Goal: Communication & Community: Answer question/provide support

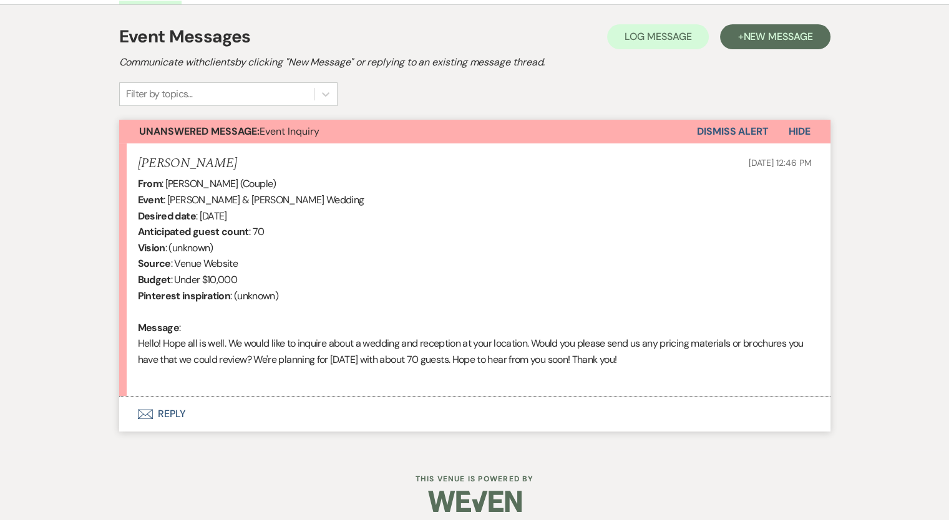
click at [176, 410] on button "Envelope Reply" at bounding box center [474, 414] width 711 height 35
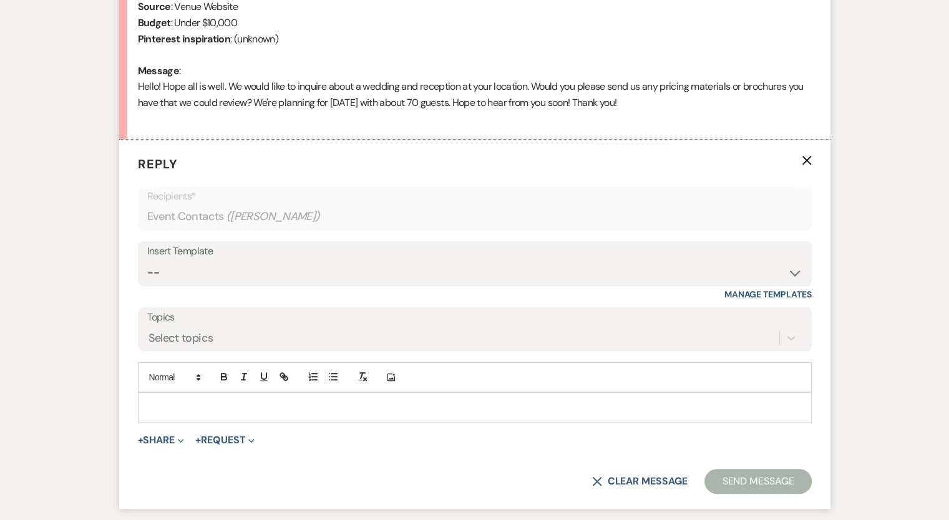
scroll to position [601, 0]
click at [234, 264] on select "-- Weven Planning Portal Introduction (Booked Events) Initial Inquiry Response …" at bounding box center [474, 273] width 655 height 24
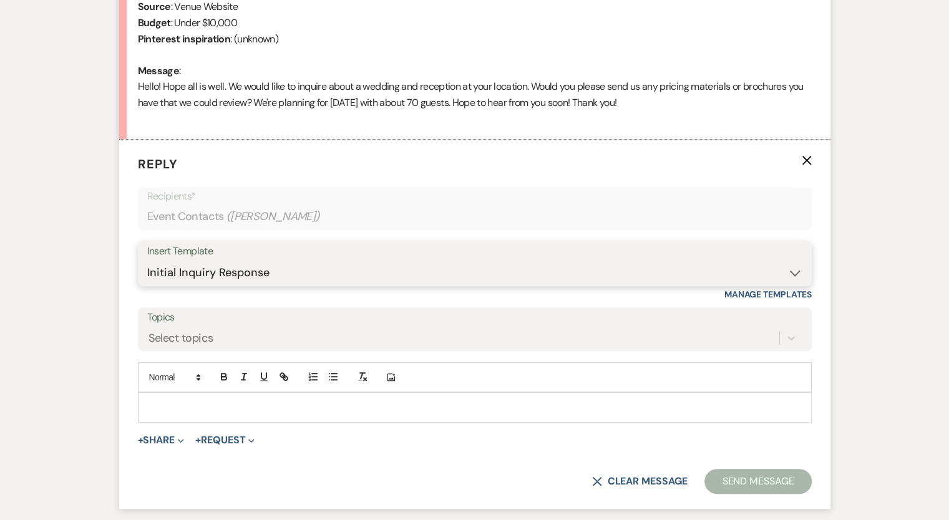
click at [147, 261] on select "-- Weven Planning Portal Introduction (Booked Events) Initial Inquiry Response …" at bounding box center [474, 273] width 655 height 24
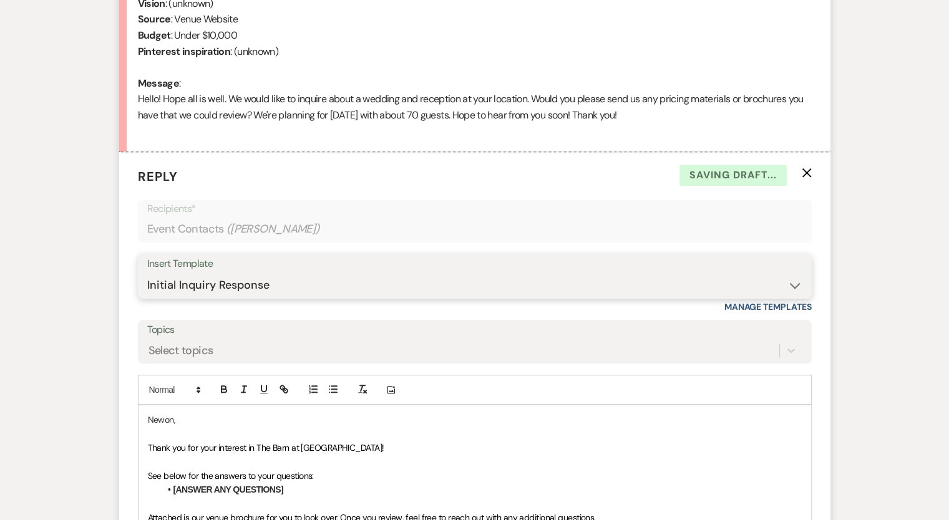
scroll to position [582, 0]
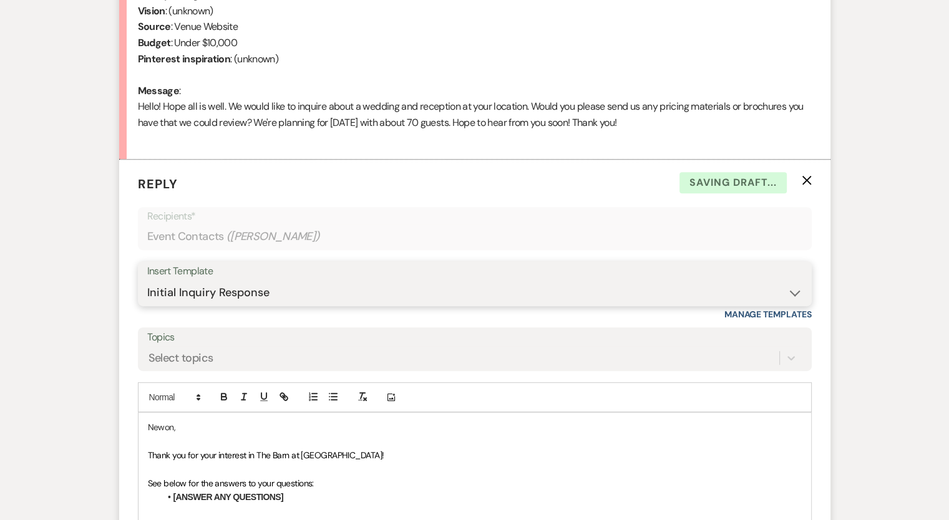
click at [275, 281] on select "-- Weven Planning Portal Introduction (Booked Events) Initial Inquiry Response …" at bounding box center [474, 293] width 655 height 24
select select "1236"
click at [147, 281] on select "-- Weven Planning Portal Introduction (Booked Events) Initial Inquiry Response …" at bounding box center [474, 293] width 655 height 24
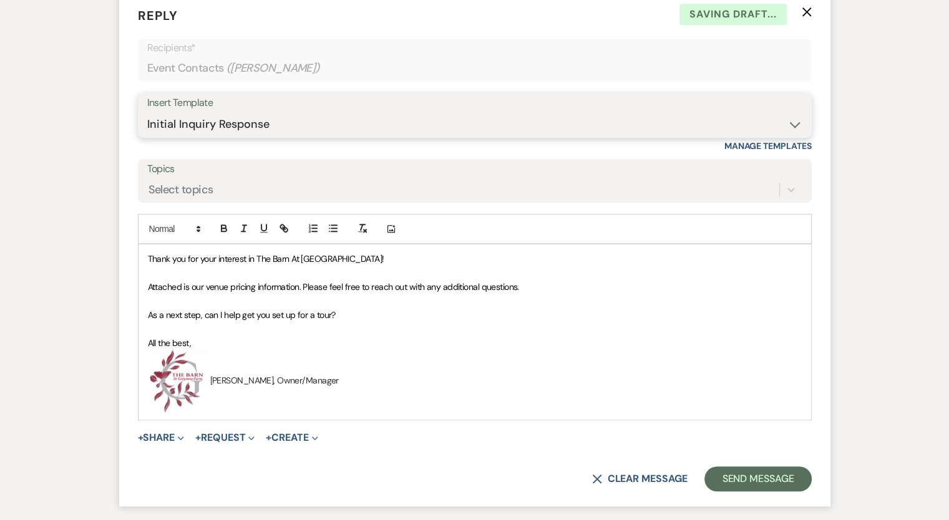
scroll to position [756, 0]
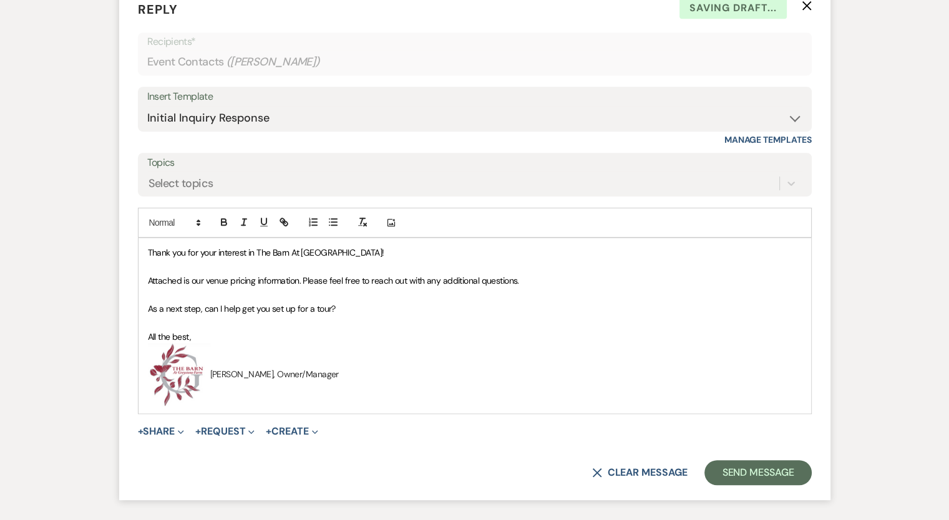
click at [142, 245] on div "Thank you for your interest in The Barn At Greystone Farm! Attached is our venu…" at bounding box center [475, 325] width 673 height 175
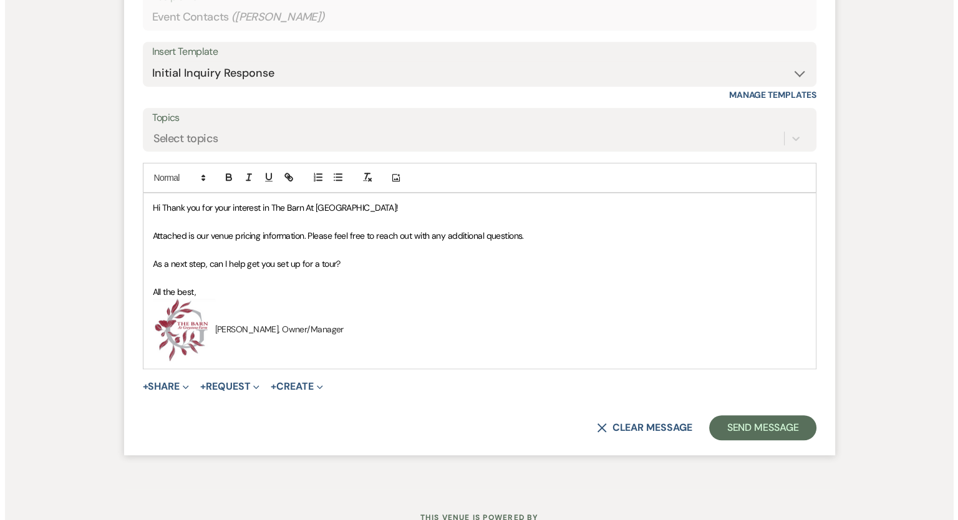
scroll to position [849, 0]
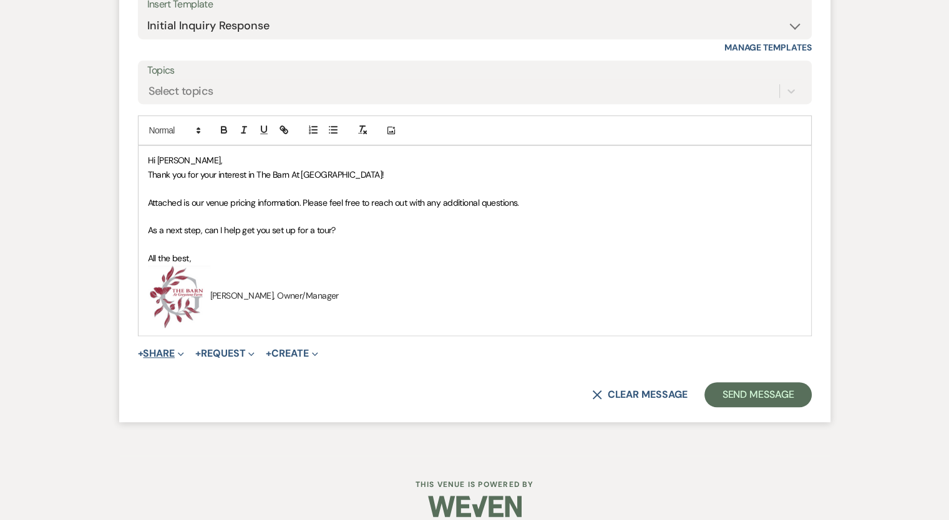
click at [165, 350] on button "+ Share Expand" at bounding box center [161, 354] width 47 height 10
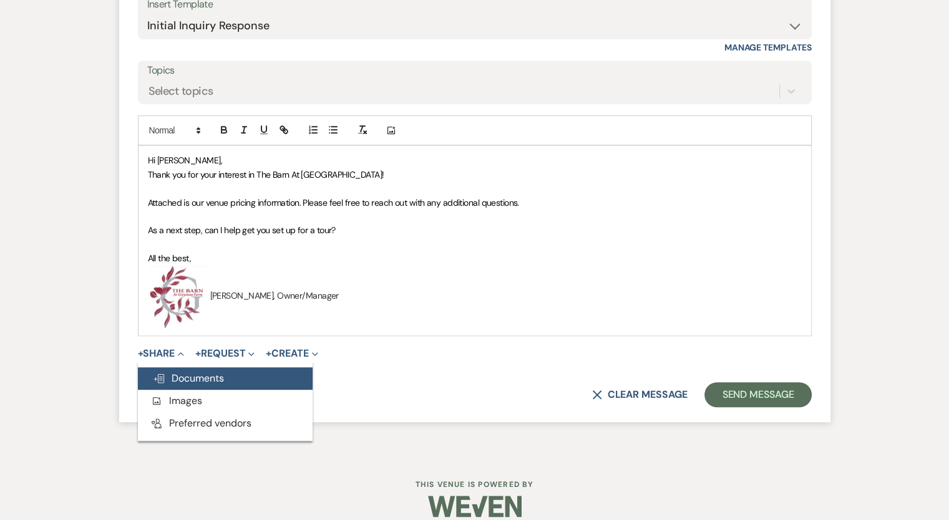
click at [202, 372] on span "Doc Upload Documents" at bounding box center [188, 378] width 71 height 13
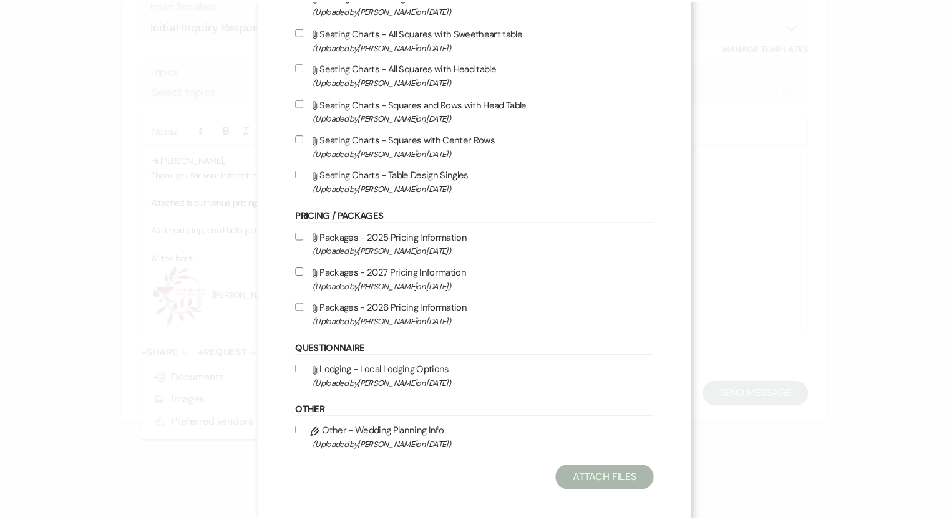
scroll to position [302, 0]
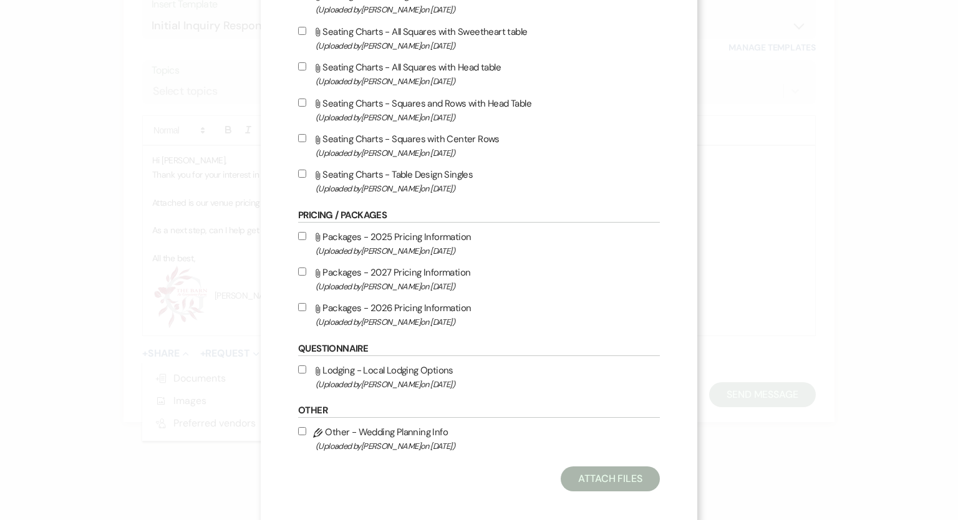
click at [298, 274] on input "Attach File Packages - 2027 Pricing Information (Uploaded by Daphne Bowers on A…" at bounding box center [302, 272] width 8 height 8
checkbox input "true"
click at [603, 482] on button "Attach Files" at bounding box center [610, 479] width 99 height 25
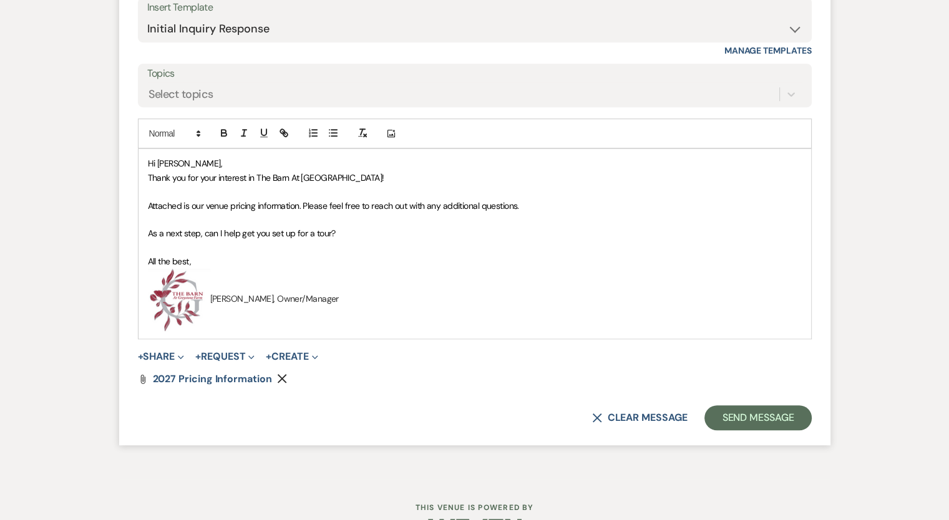
scroll to position [883, 0]
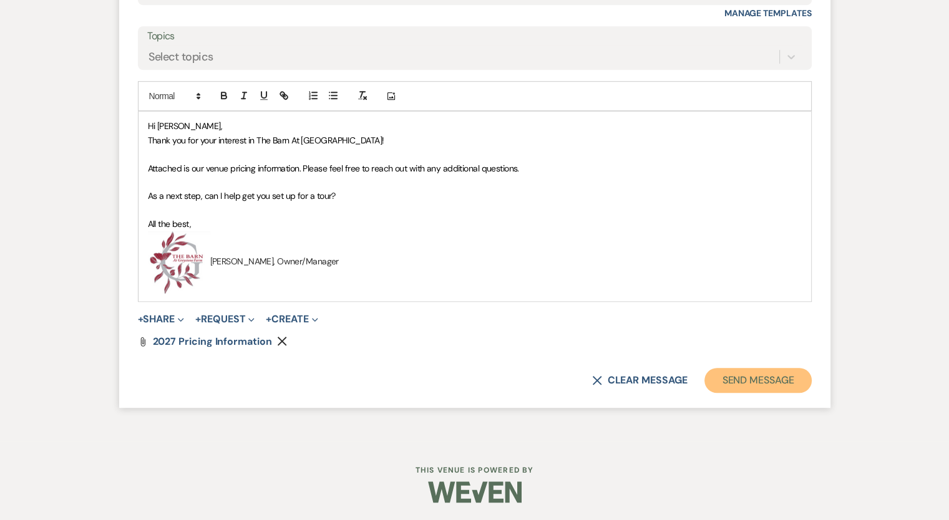
click at [756, 388] on button "Send Message" at bounding box center [757, 380] width 107 height 25
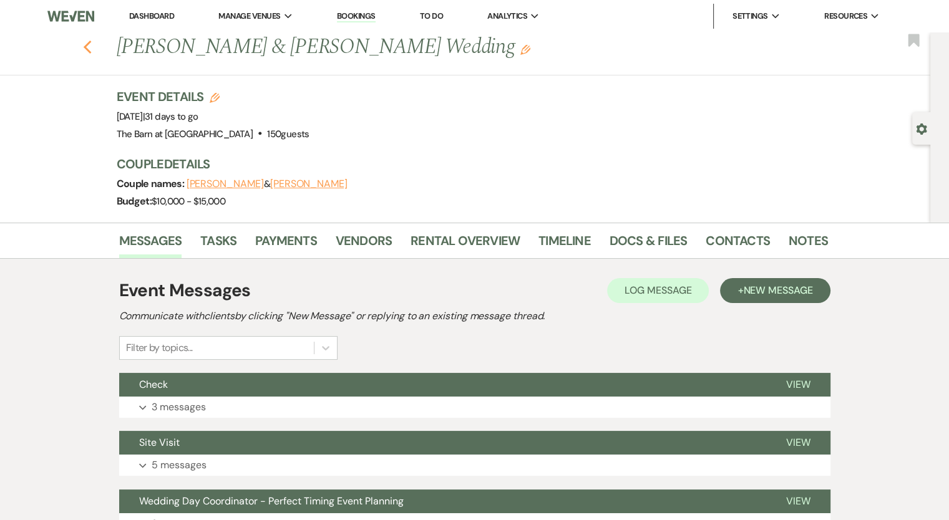
click at [90, 47] on use "button" at bounding box center [87, 48] width 8 height 14
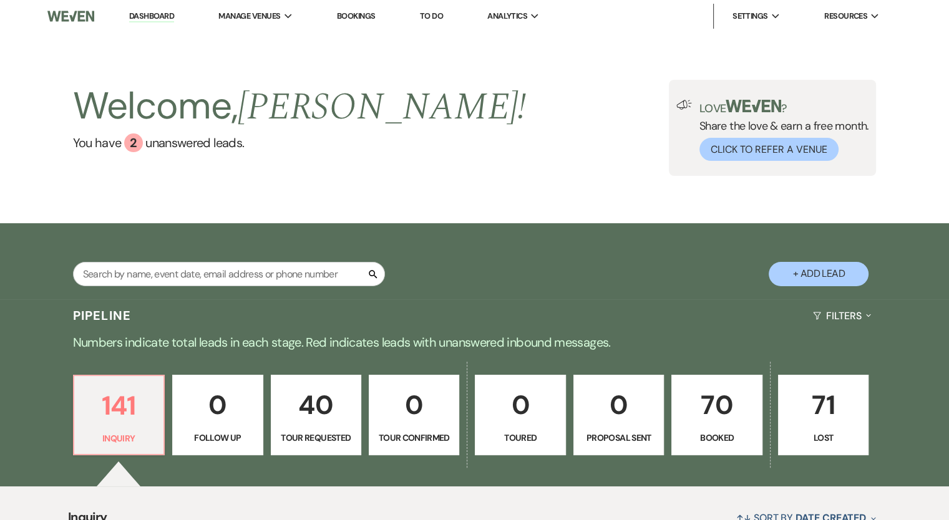
click at [182, 198] on div "Welcome, [PERSON_NAME] ! You have 2 unanswered lead s . Love ? Share the love &…" at bounding box center [474, 127] width 949 height 191
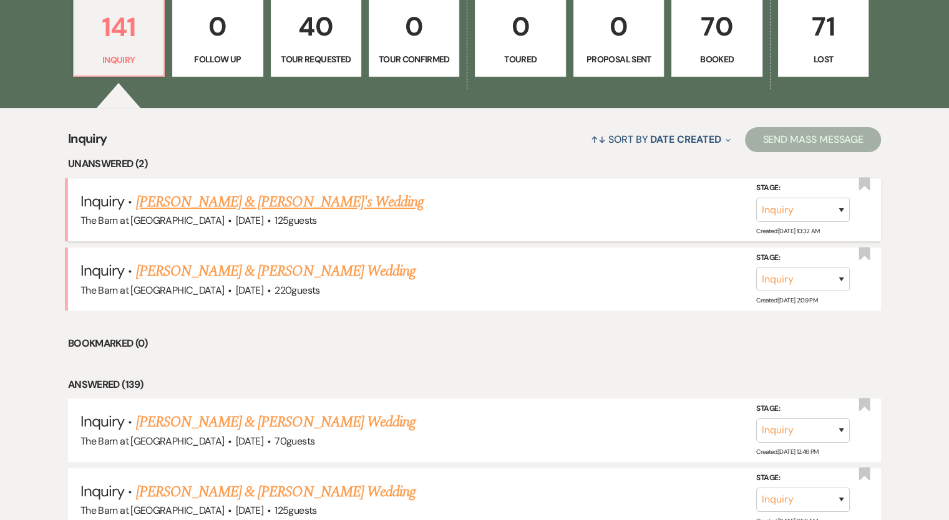
click at [180, 201] on link "[PERSON_NAME] & [PERSON_NAME]'s Wedding" at bounding box center [280, 202] width 288 height 22
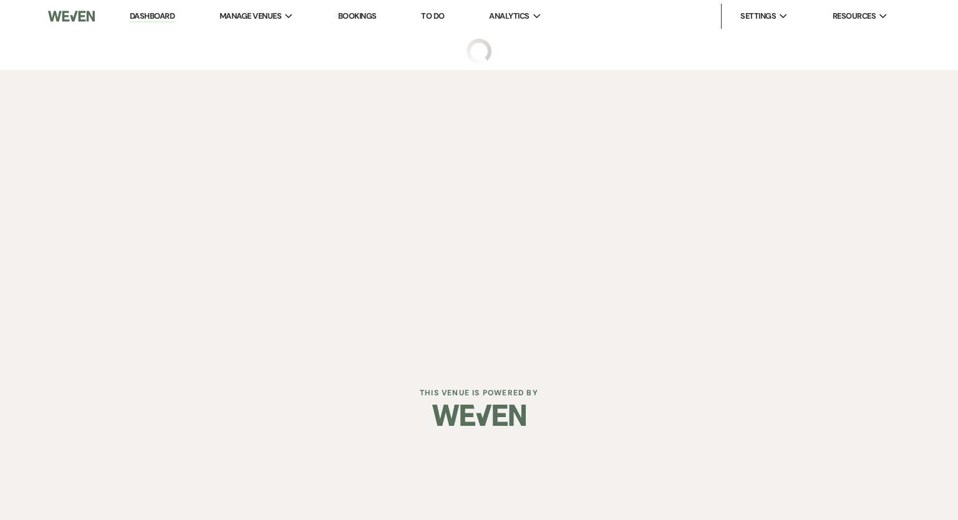
select select "5"
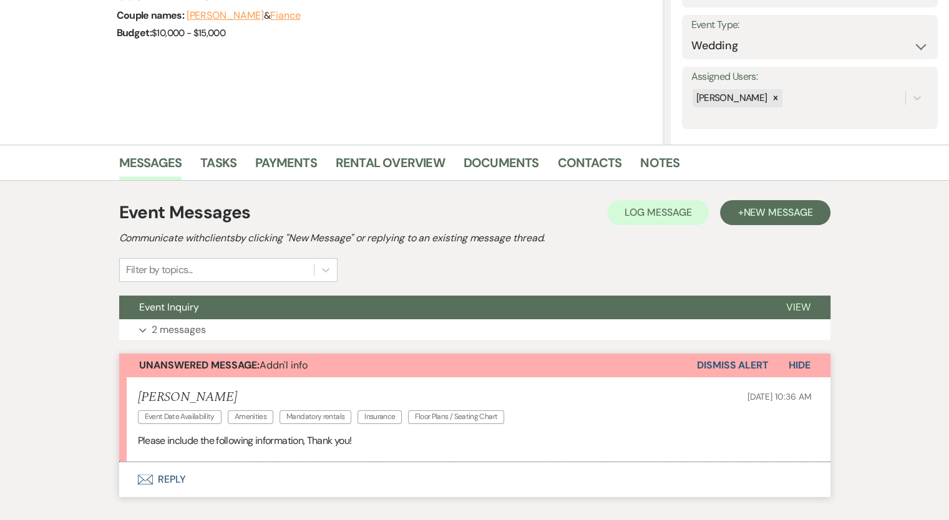
scroll to position [243, 0]
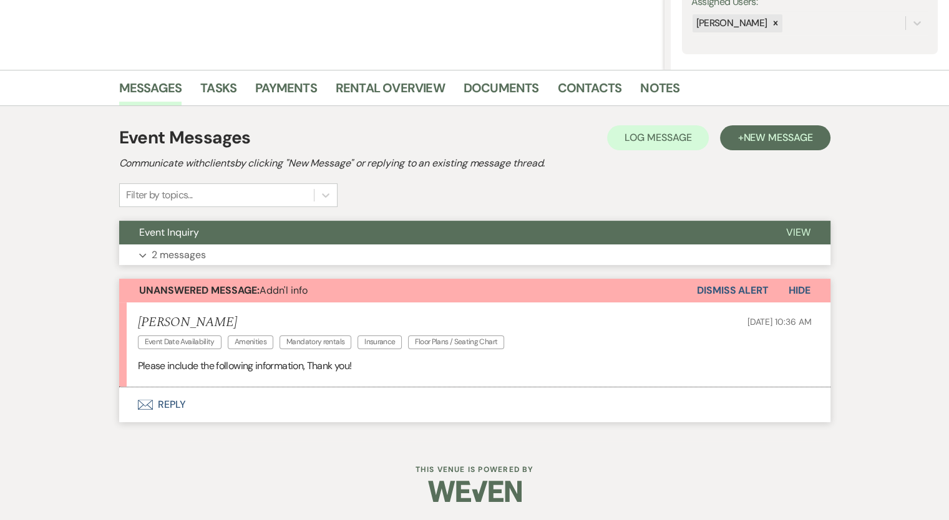
click at [181, 253] on p "2 messages" at bounding box center [179, 255] width 54 height 16
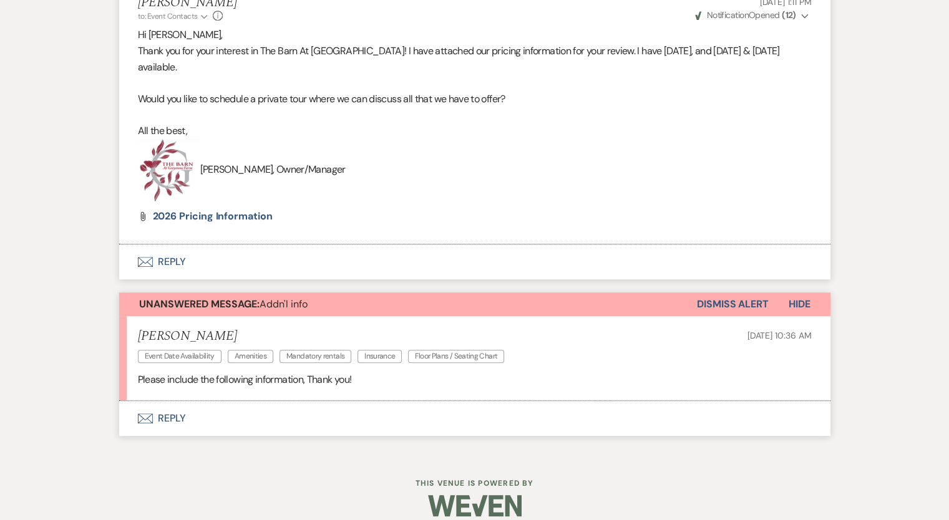
scroll to position [759, 0]
click at [173, 412] on button "Envelope Reply" at bounding box center [474, 418] width 711 height 35
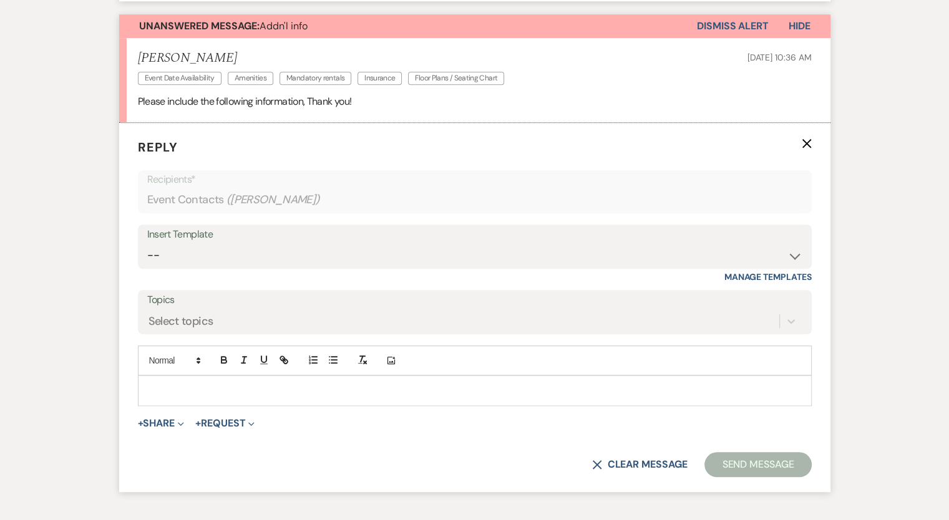
scroll to position [1121, 0]
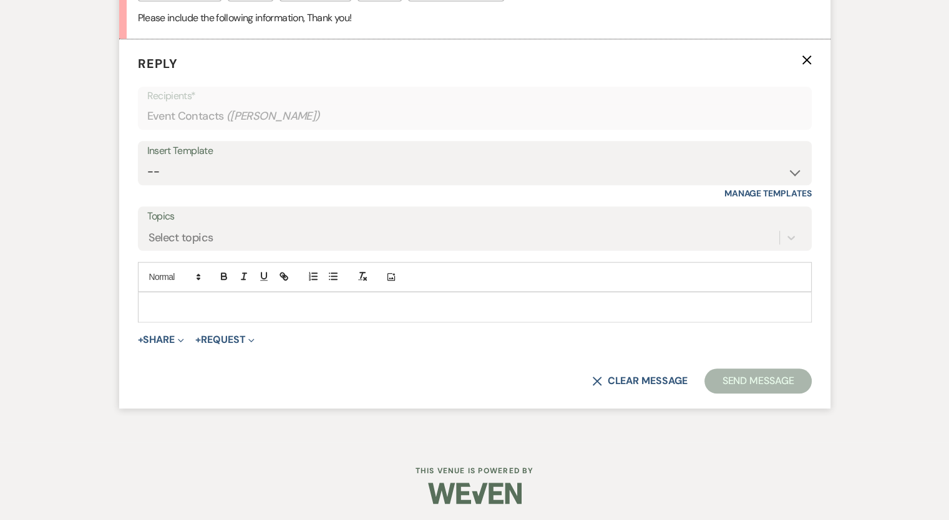
click at [152, 300] on p at bounding box center [475, 307] width 654 height 14
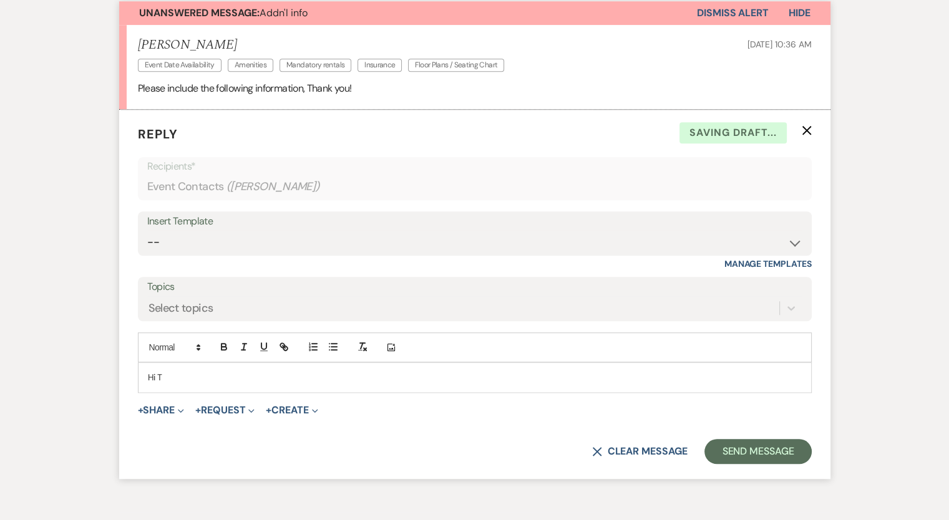
scroll to position [1058, 0]
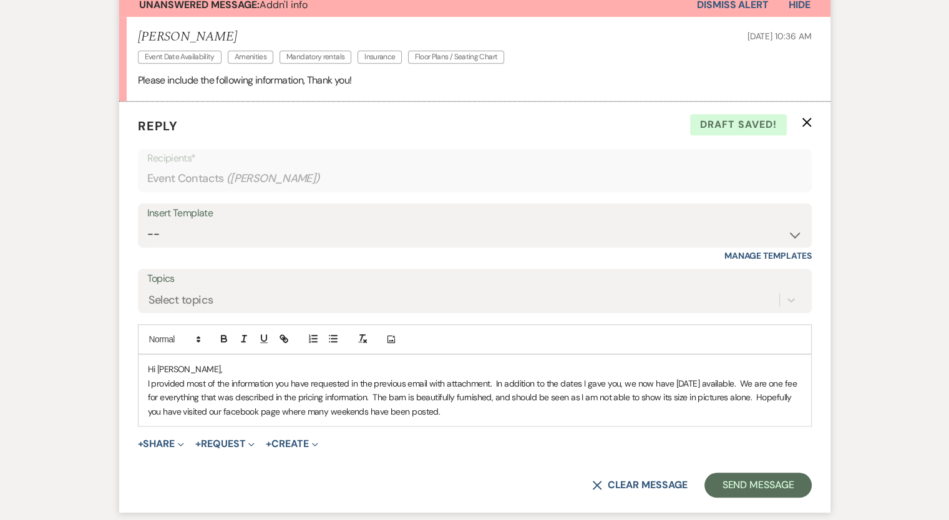
click at [365, 409] on p "I provided most of the information you have requested in the previous email wit…" at bounding box center [475, 398] width 654 height 42
click at [477, 417] on div "Hi [PERSON_NAME], I provided most of the information you have requested in the …" at bounding box center [475, 390] width 673 height 71
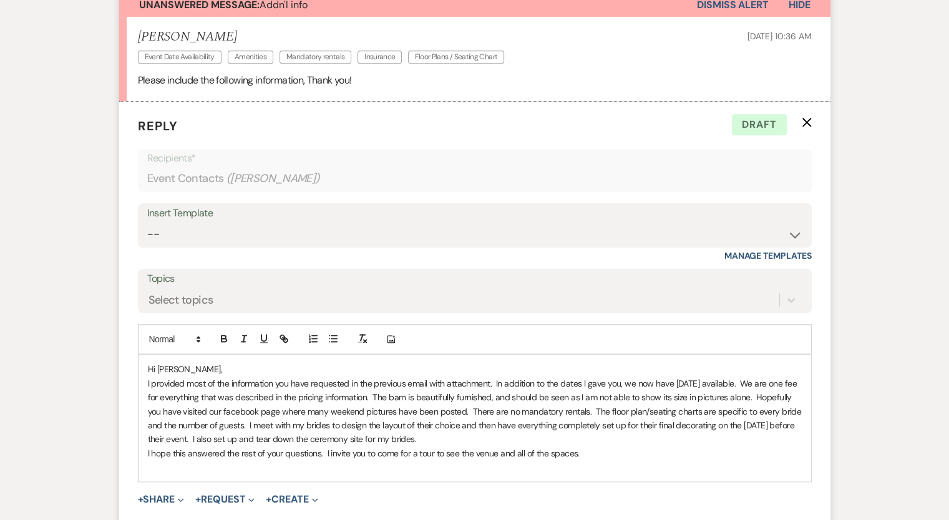
click at [589, 452] on p "I hope this answered the rest of your questions. I invite you to come for a tou…" at bounding box center [475, 454] width 654 height 14
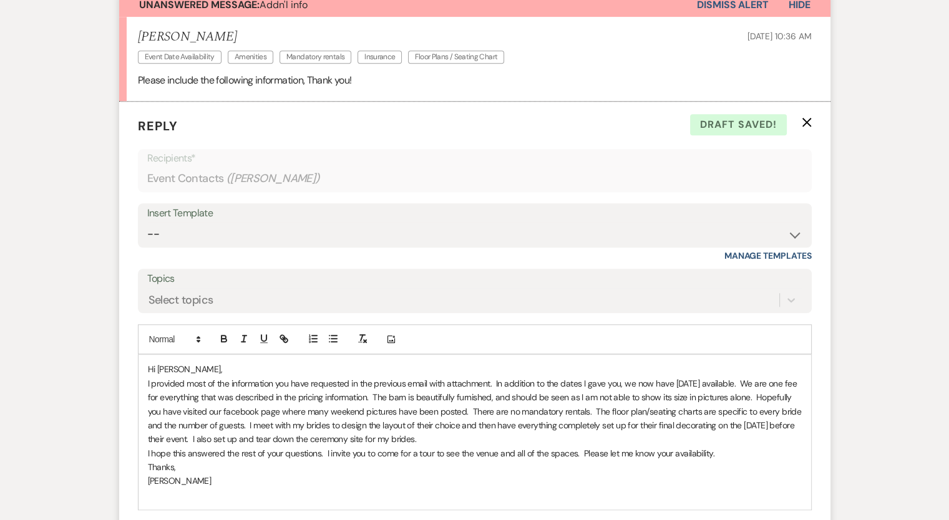
click at [235, 409] on p "I provided most of the information you have requested in the previous email wit…" at bounding box center [475, 412] width 654 height 70
click at [225, 407] on p "I provided most of the information you have requested in the previous email wit…" at bounding box center [475, 412] width 654 height 70
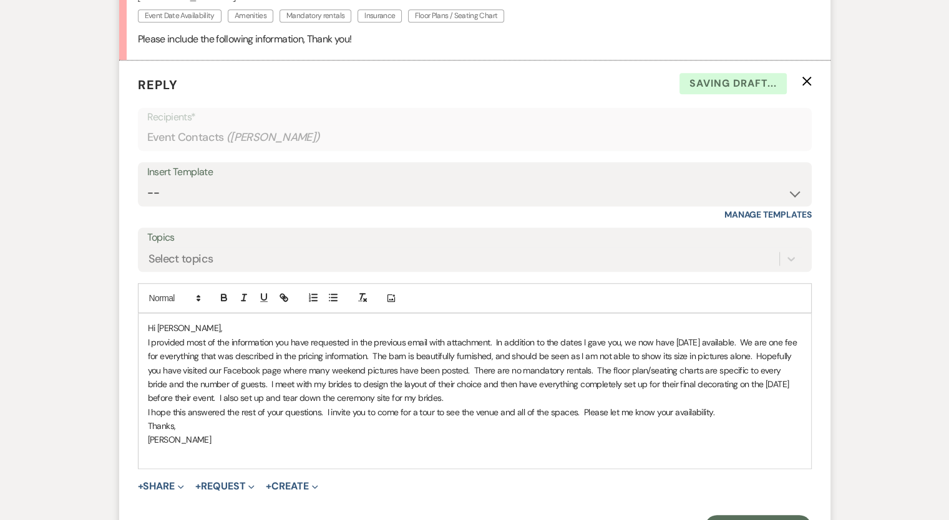
scroll to position [1247, 0]
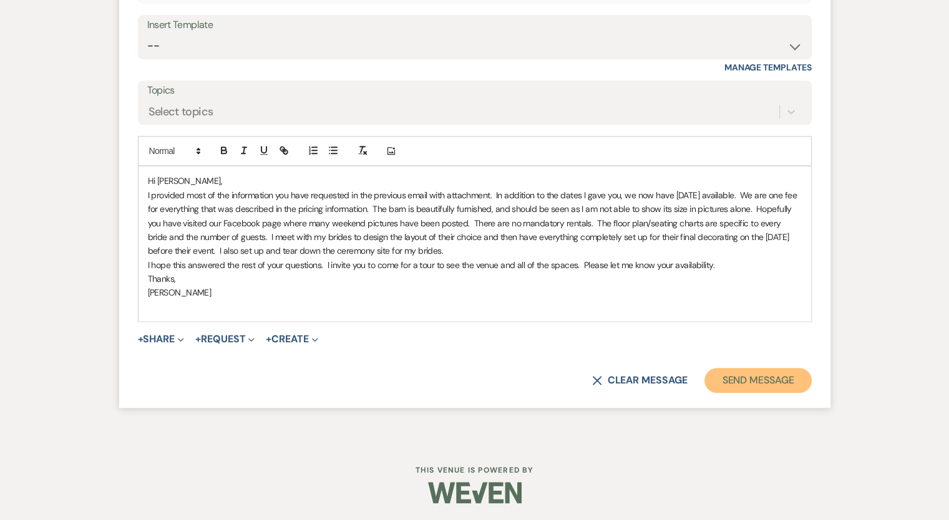
click at [762, 381] on button "Send Message" at bounding box center [757, 380] width 107 height 25
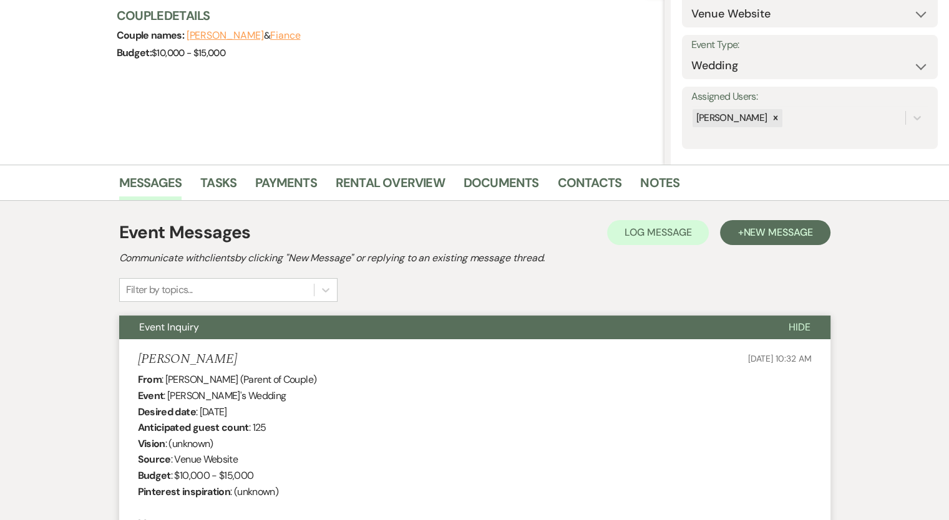
scroll to position [0, 0]
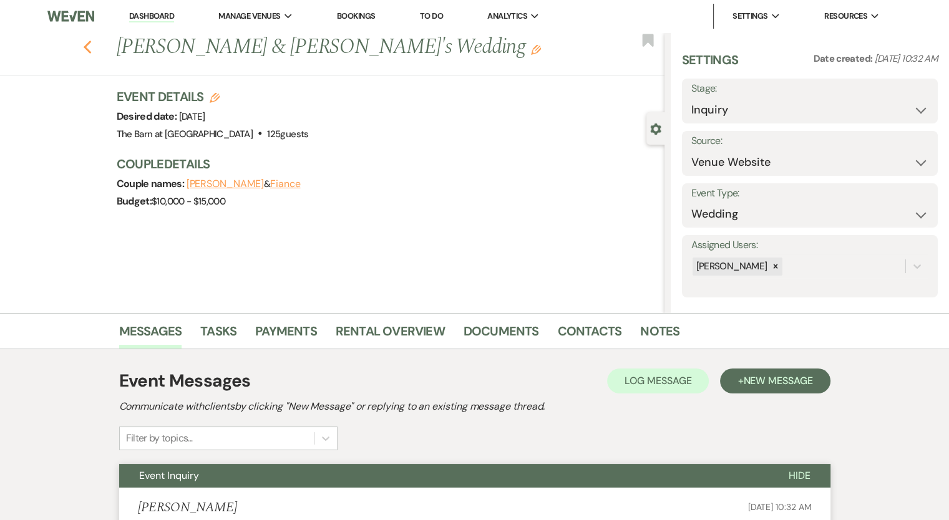
click at [89, 41] on icon "Previous" at bounding box center [87, 47] width 9 height 15
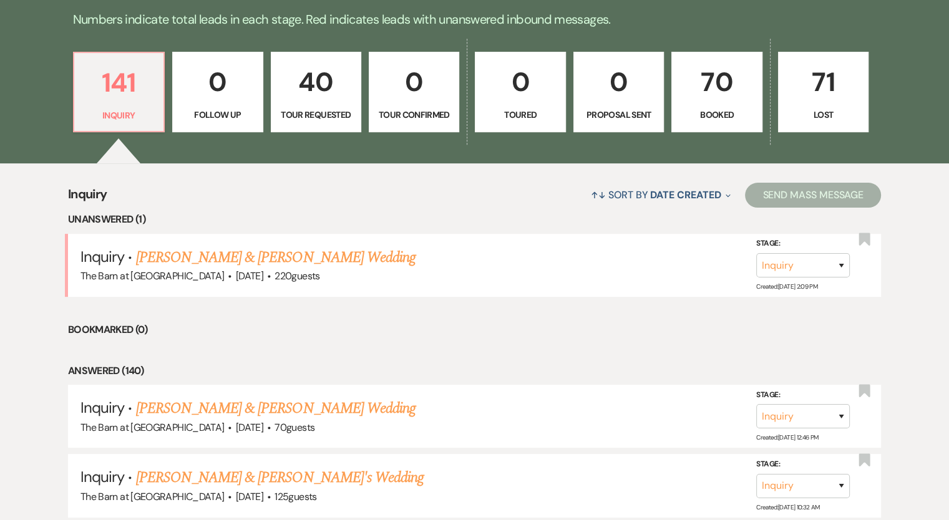
scroll to position [324, 0]
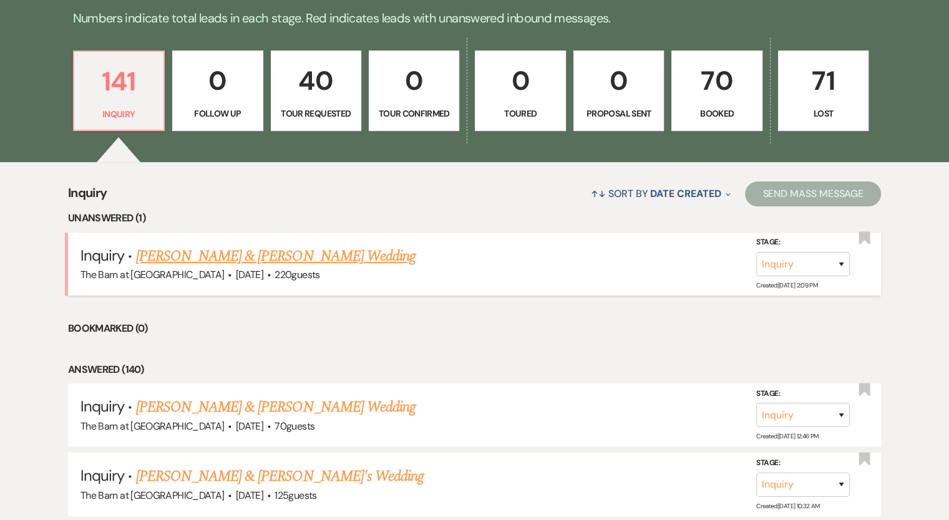
click at [235, 260] on link "[PERSON_NAME] & [PERSON_NAME] Wedding" at bounding box center [276, 256] width 280 height 22
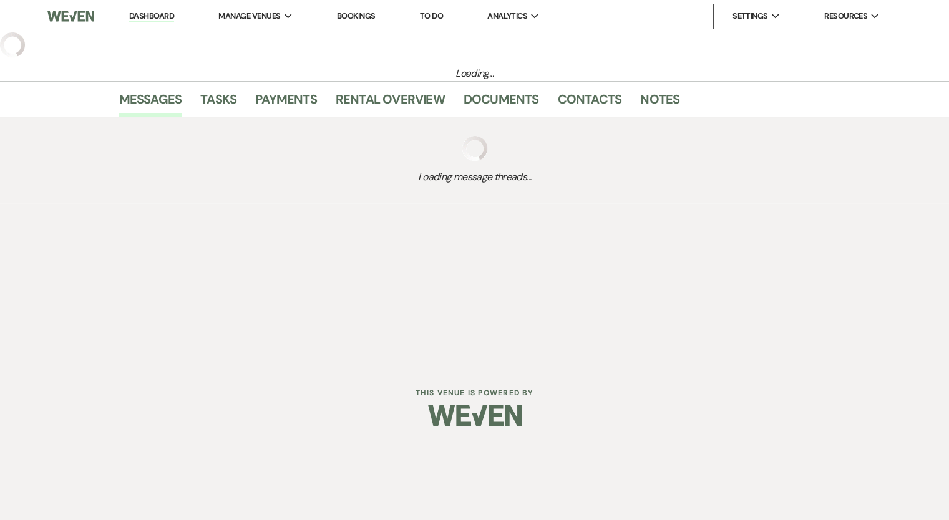
select select "5"
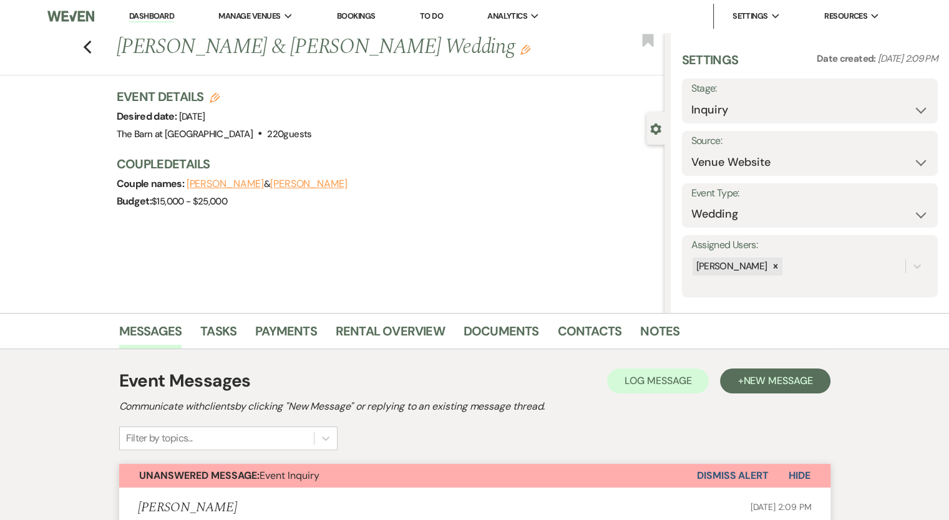
click at [721, 474] on button "Dismiss Alert" at bounding box center [733, 476] width 72 height 24
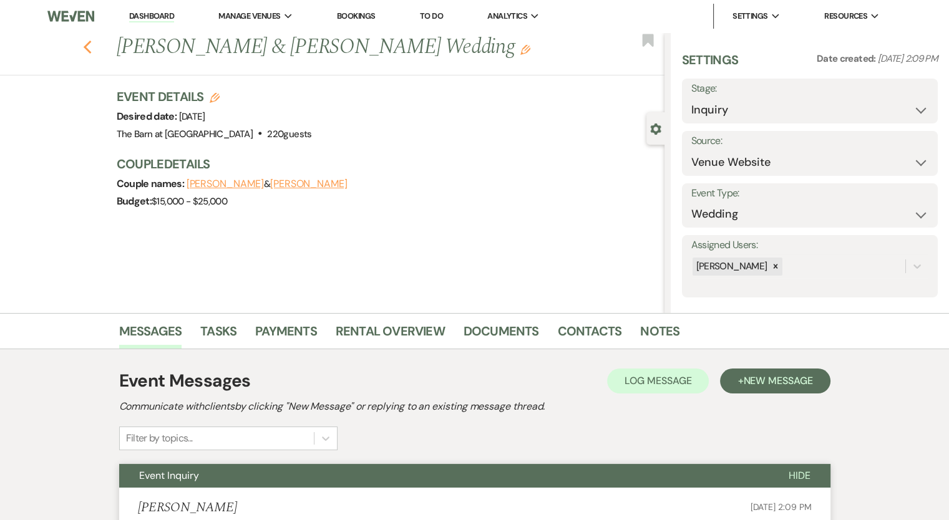
click at [92, 47] on icon "Previous" at bounding box center [87, 47] width 9 height 15
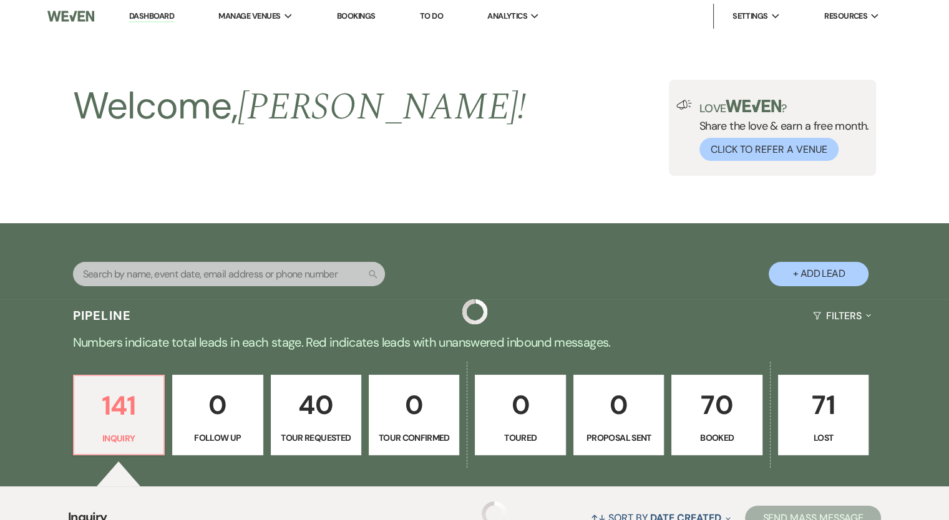
scroll to position [324, 0]
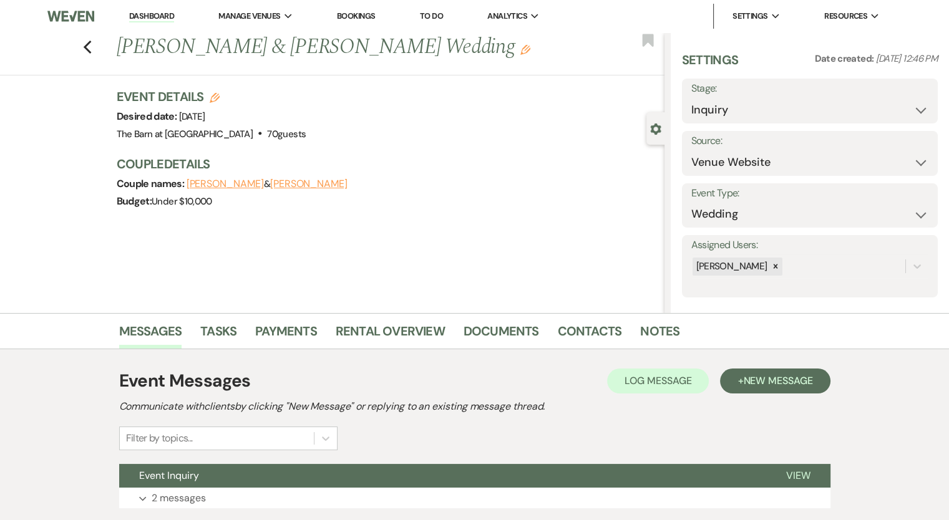
click at [147, 16] on link "Dashboard" at bounding box center [151, 17] width 45 height 12
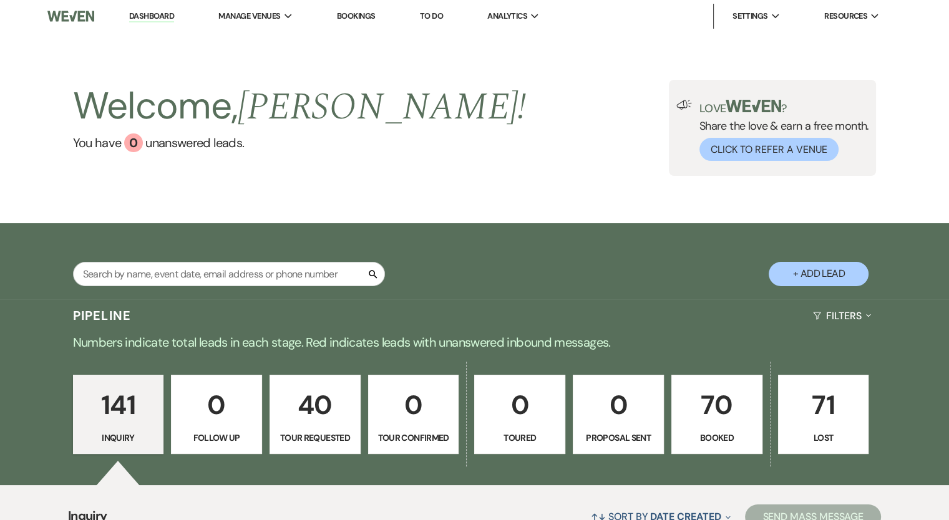
click at [716, 436] on p "Booked" at bounding box center [716, 438] width 75 height 14
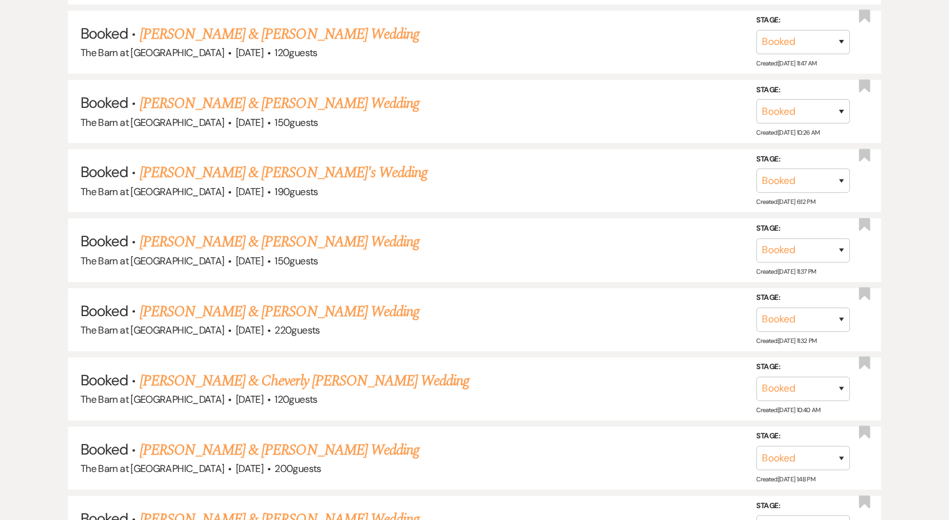
scroll to position [862, 0]
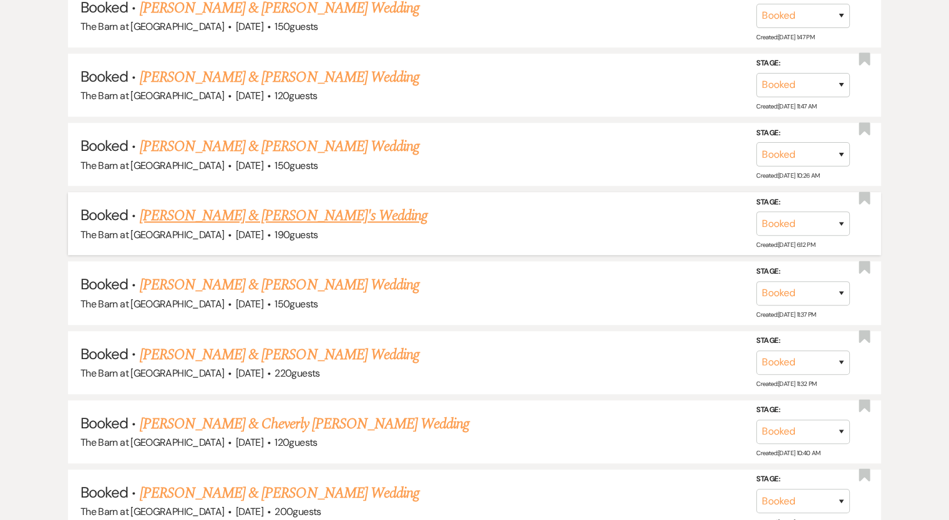
click at [263, 212] on link "Alexander & Emily's Wedding" at bounding box center [284, 216] width 288 height 22
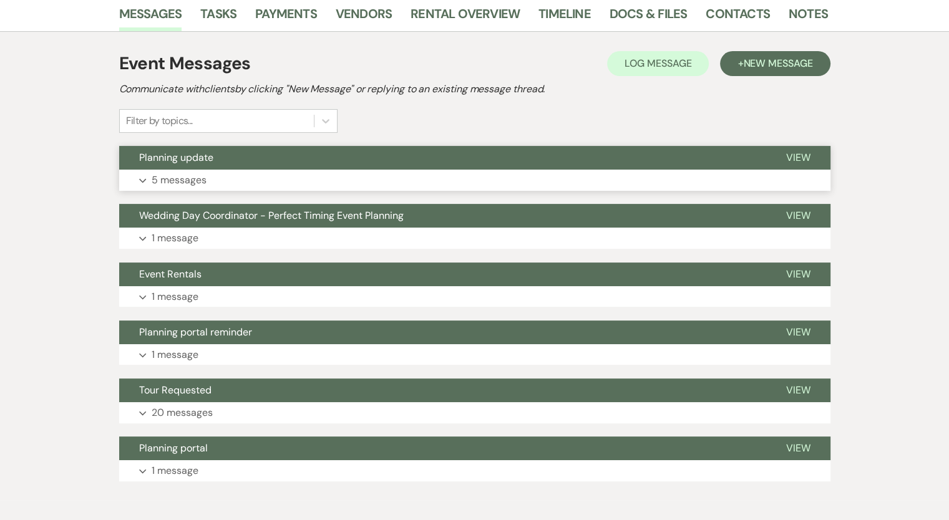
scroll to position [287, 0]
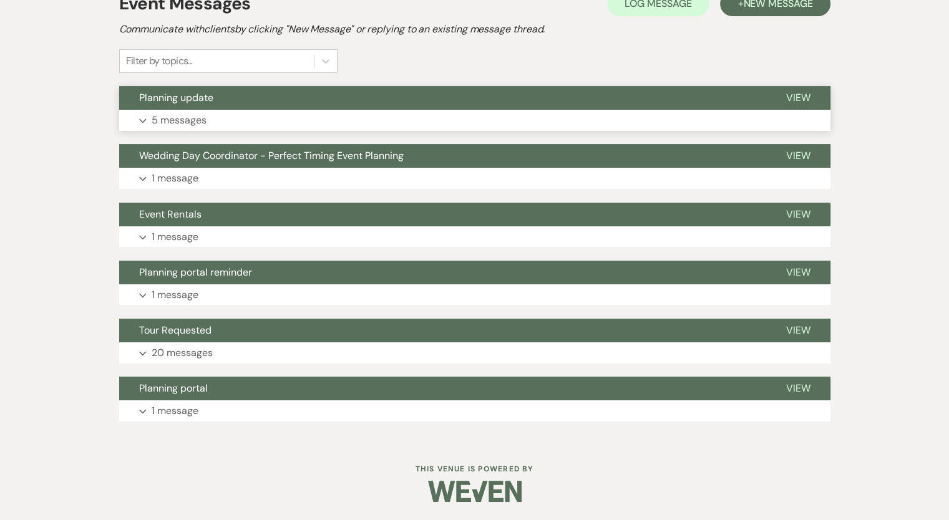
click at [188, 110] on button "Expand 5 messages" at bounding box center [474, 120] width 711 height 21
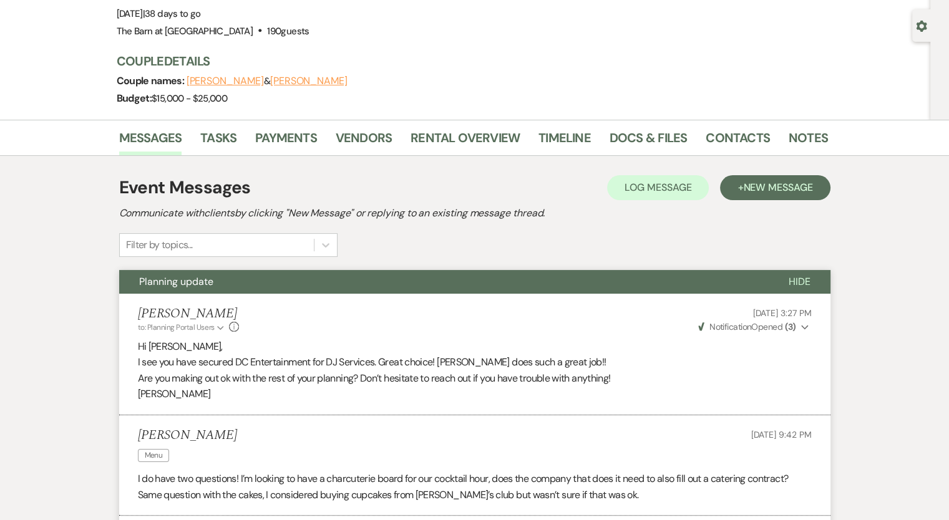
scroll to position [0, 0]
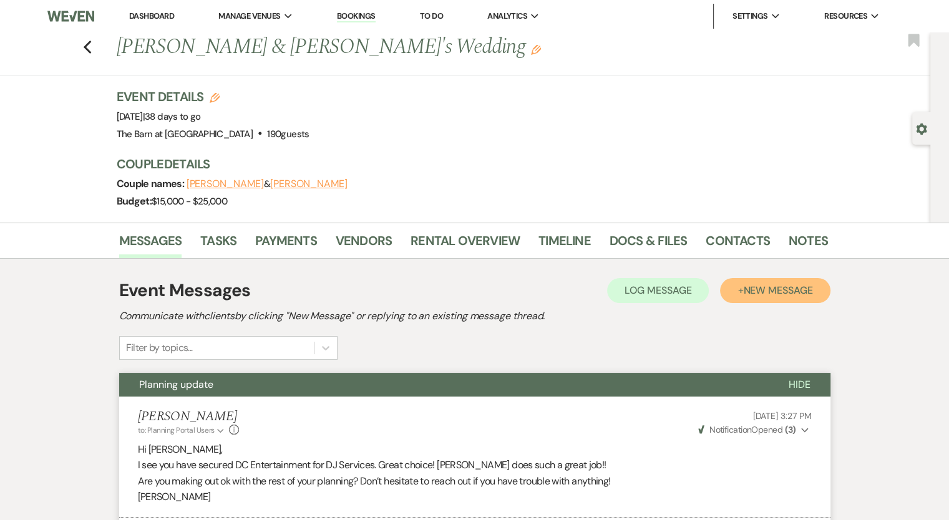
click at [755, 286] on span "New Message" at bounding box center [777, 290] width 69 height 13
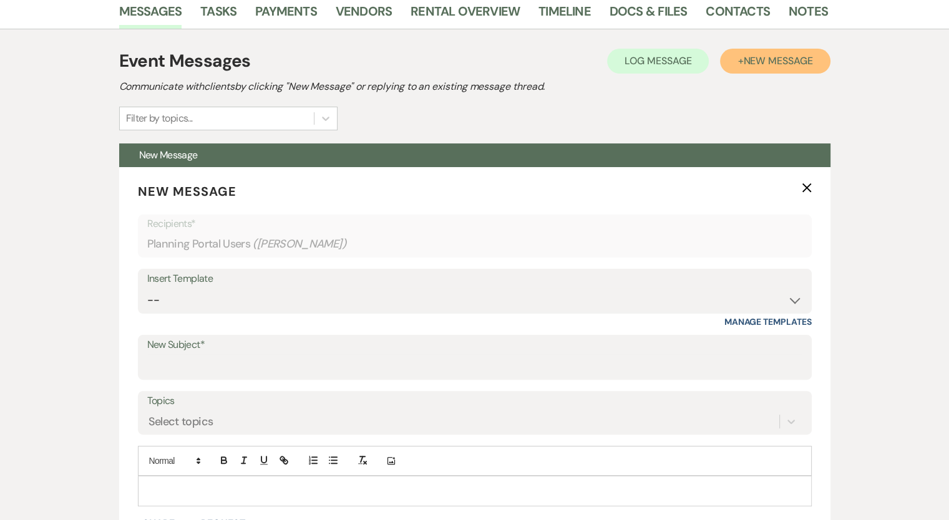
scroll to position [245, 0]
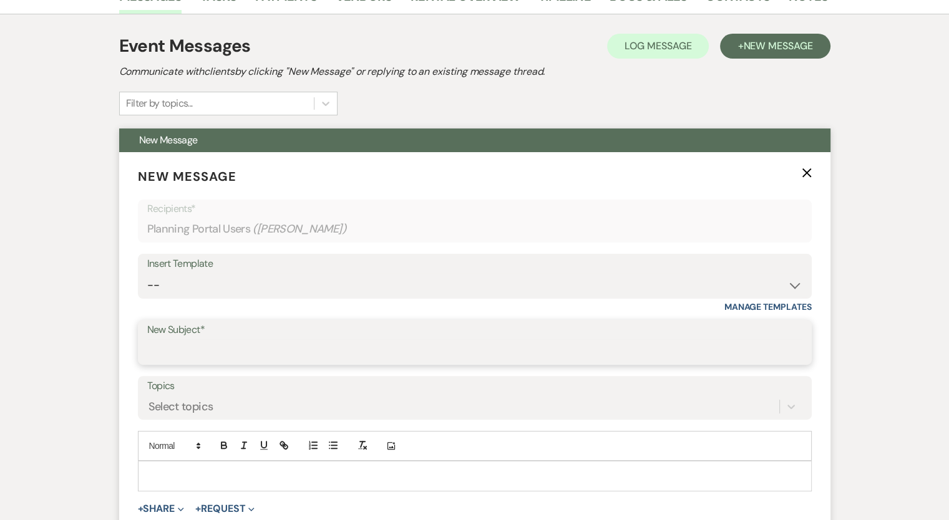
click at [168, 353] on input "New Subject*" at bounding box center [474, 351] width 655 height 24
type input "Site Visit"
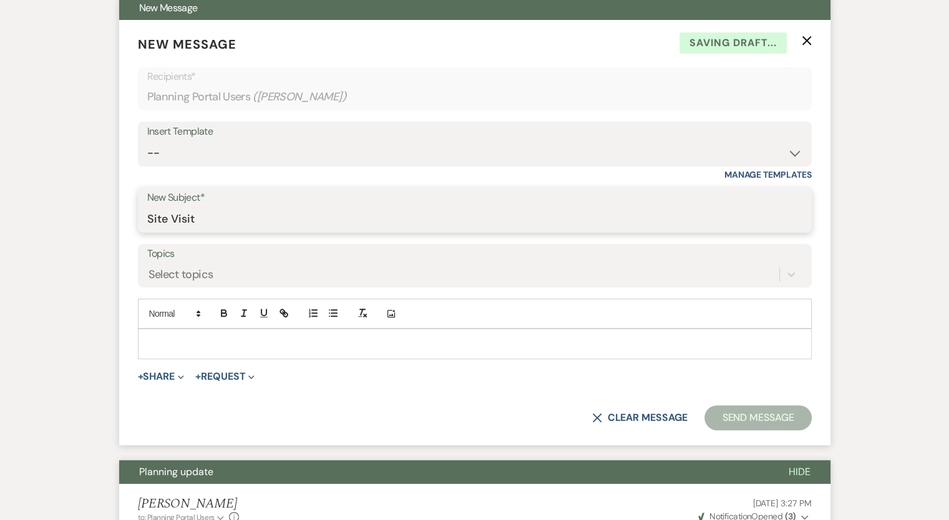
scroll to position [381, 0]
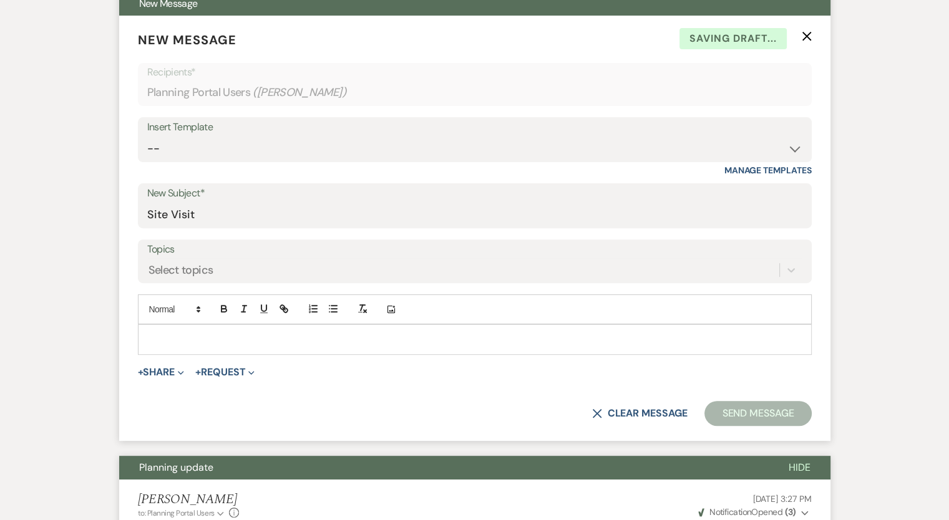
click at [142, 328] on div at bounding box center [475, 339] width 673 height 29
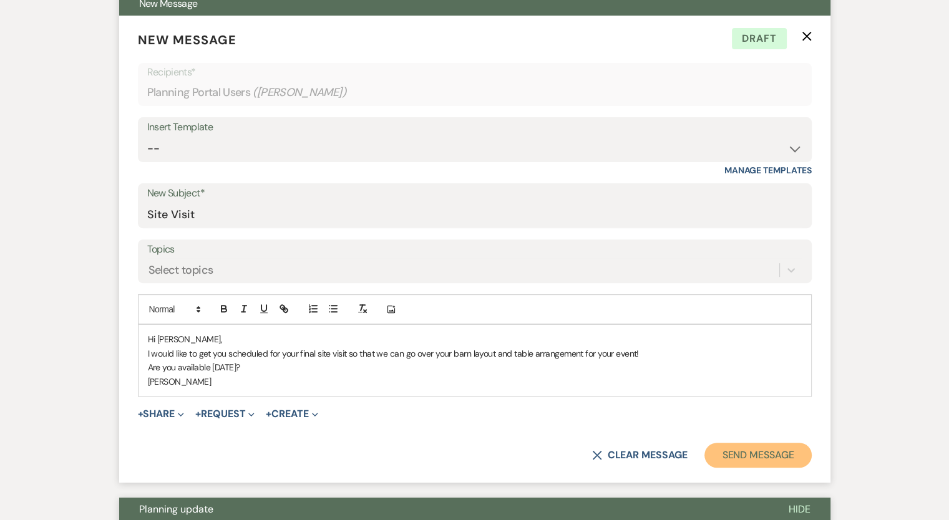
click at [749, 457] on button "Send Message" at bounding box center [757, 455] width 107 height 25
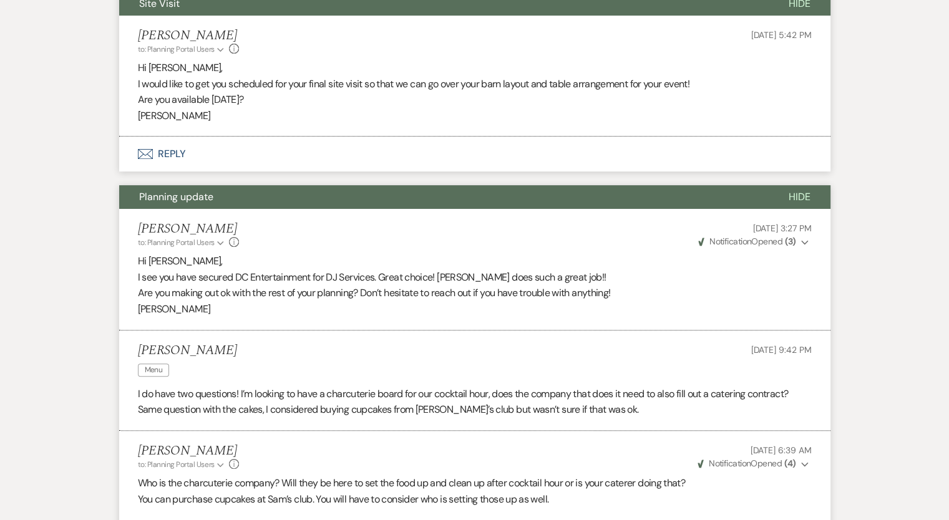
scroll to position [0, 0]
